Goal: Transaction & Acquisition: Purchase product/service

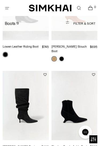
scroll to position [474, 0]
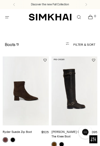
click at [26, 96] on img "Ryder Suede Zip Boot" at bounding box center [26, 90] width 46 height 69
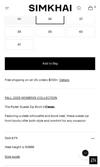
scroll to position [227, 0]
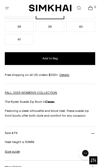
click at [92, 136] on icon at bounding box center [93, 134] width 4 height 4
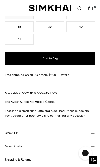
click at [93, 135] on icon at bounding box center [93, 134] width 4 height 4
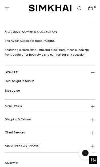
scroll to position [288, 0]
click at [92, 111] on button "More Details" at bounding box center [50, 106] width 91 height 13
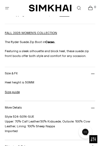
scroll to position [286, 0]
